Goal: Information Seeking & Learning: Compare options

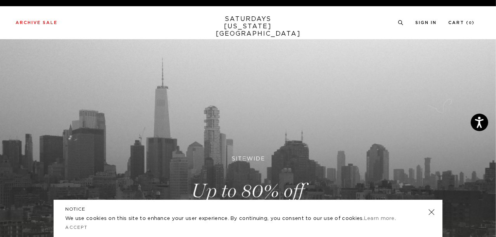
click at [431, 213] on link at bounding box center [431, 212] width 11 height 11
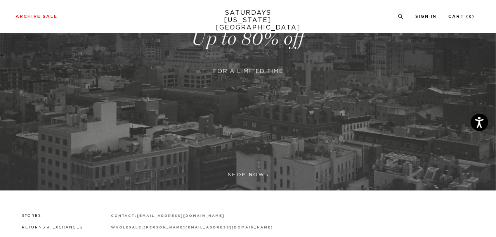
scroll to position [176, 0]
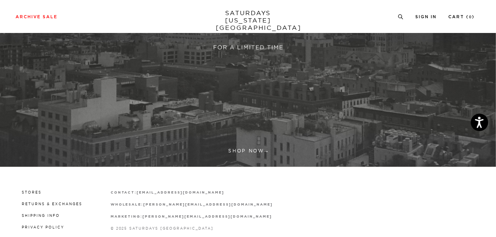
click at [240, 149] on link at bounding box center [248, 15] width 496 height 304
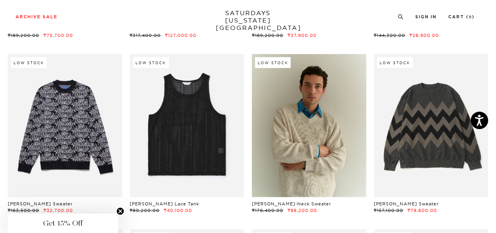
scroll to position [175, 0]
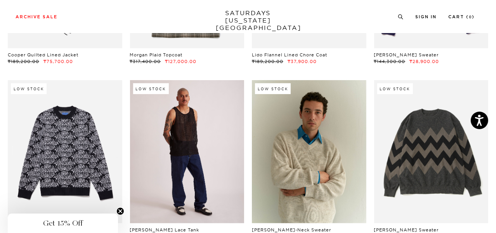
click at [182, 142] on link at bounding box center [187, 151] width 115 height 143
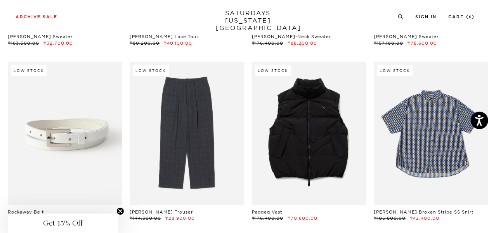
scroll to position [378, 0]
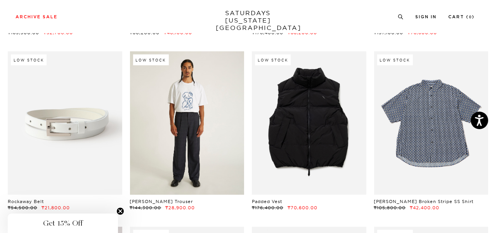
click at [190, 94] on link at bounding box center [187, 122] width 115 height 143
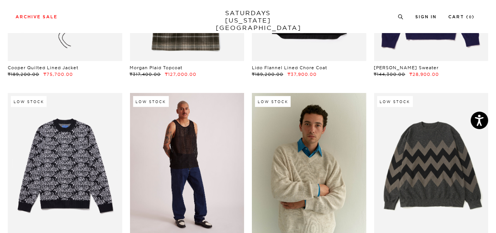
scroll to position [202, 0]
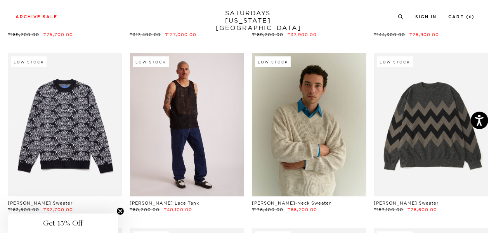
click at [186, 99] on link at bounding box center [187, 124] width 115 height 143
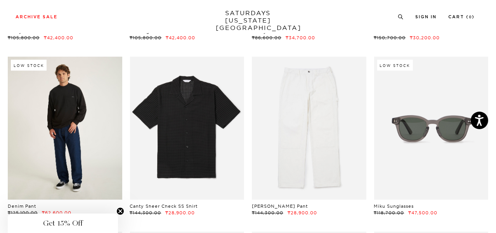
scroll to position [1084, 0]
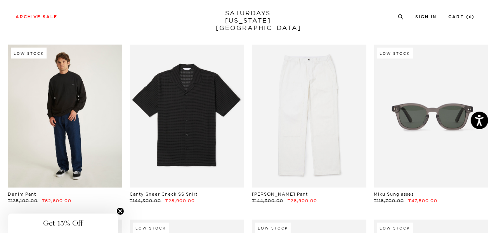
click at [74, 103] on link at bounding box center [65, 116] width 115 height 143
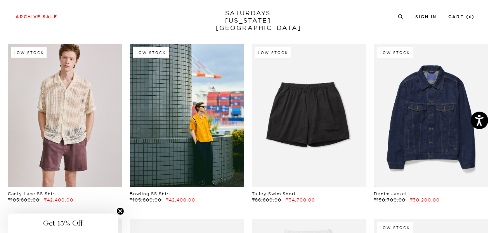
scroll to position [872, 0]
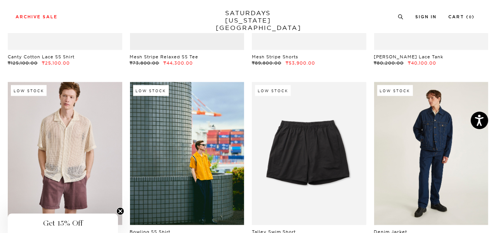
click at [419, 127] on link at bounding box center [431, 153] width 115 height 143
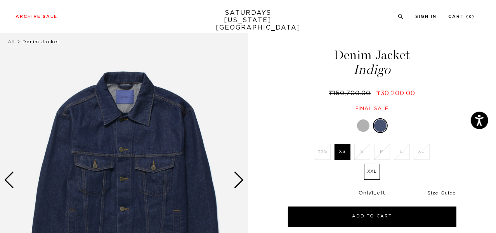
scroll to position [35, 0]
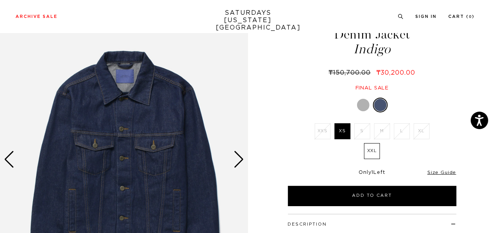
click at [238, 158] on div "Next slide" at bounding box center [239, 159] width 10 height 17
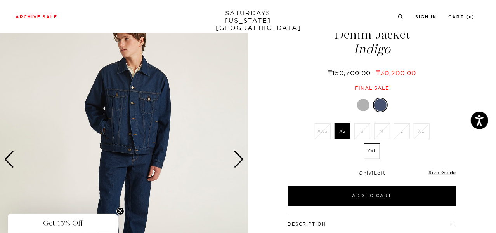
click at [13, 155] on div "Previous slide" at bounding box center [9, 159] width 10 height 17
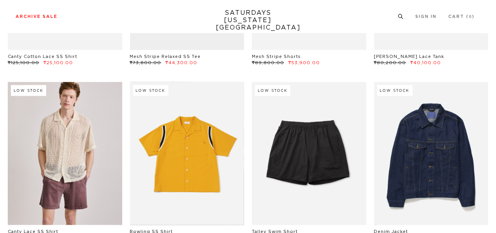
scroll to position [872, 0]
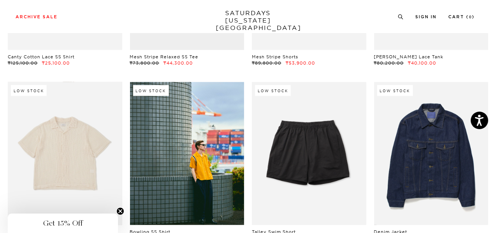
click at [69, 151] on link at bounding box center [65, 153] width 115 height 143
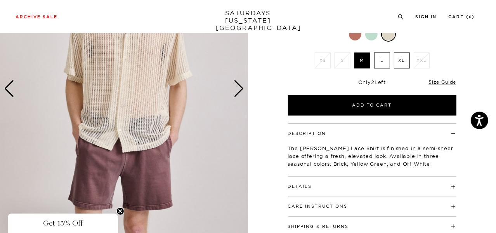
scroll to position [141, 0]
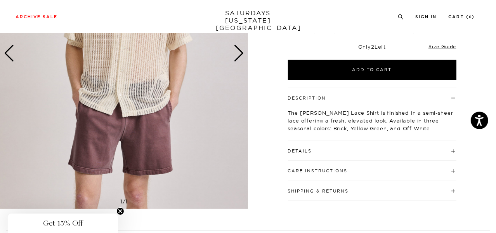
click at [292, 150] on button "Details" at bounding box center [300, 151] width 24 height 4
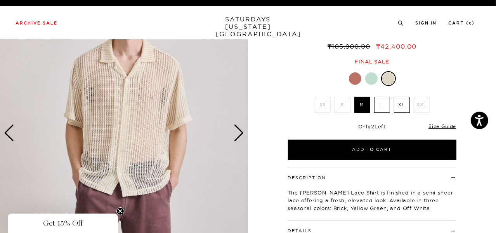
scroll to position [0, 0]
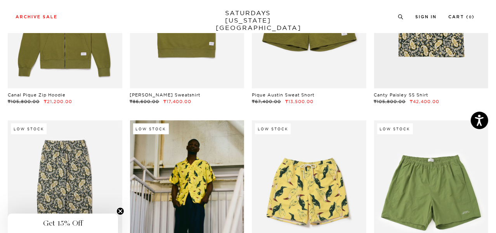
scroll to position [4226, 0]
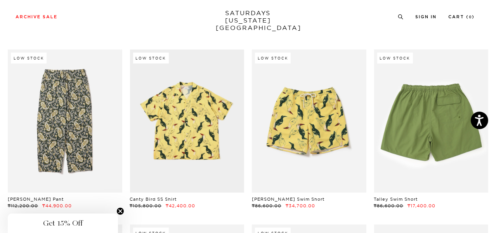
click at [425, 116] on link at bounding box center [431, 120] width 115 height 143
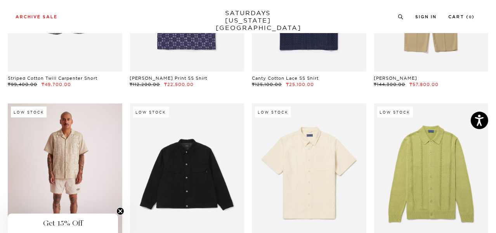
scroll to position [5073, 0]
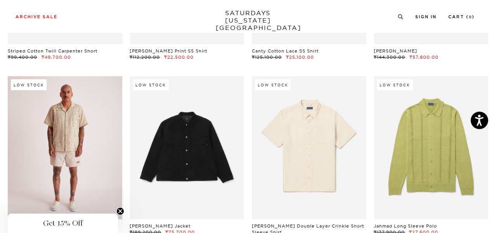
click at [91, 127] on link at bounding box center [65, 147] width 115 height 143
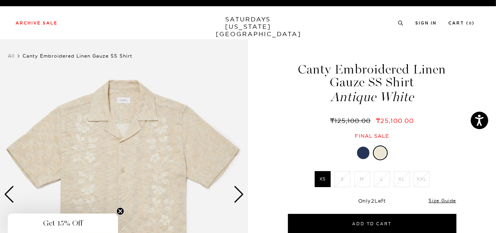
click at [364, 150] on div at bounding box center [363, 152] width 12 height 12
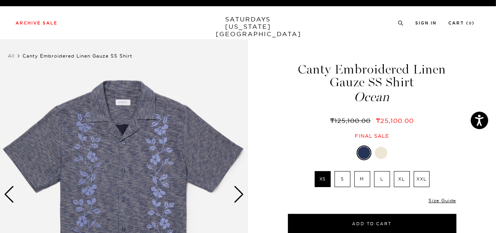
click at [383, 153] on div at bounding box center [381, 152] width 12 height 12
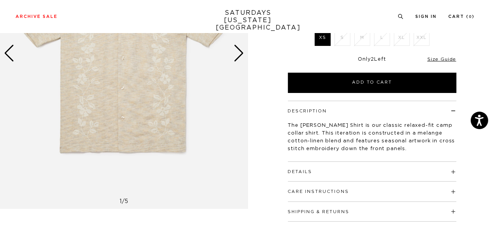
click at [298, 167] on h4 "Details" at bounding box center [372, 168] width 169 height 13
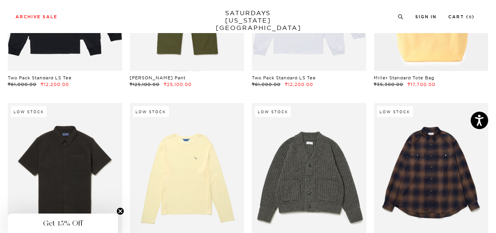
scroll to position [10299, 0]
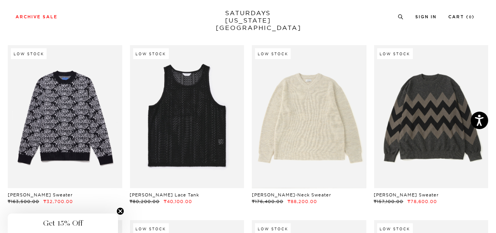
scroll to position [212, 0]
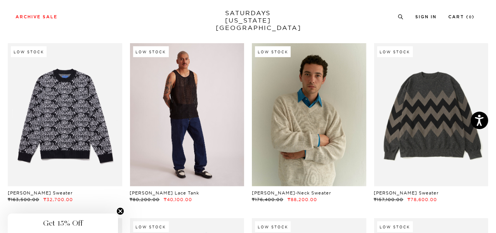
click at [185, 106] on link at bounding box center [187, 114] width 115 height 143
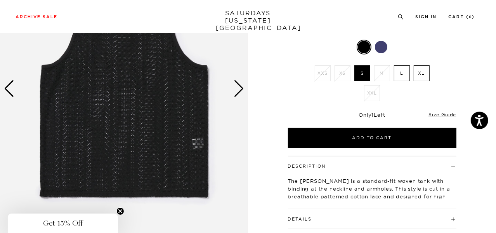
click at [297, 217] on button "Details" at bounding box center [300, 219] width 24 height 4
